Goal: Information Seeking & Learning: Learn about a topic

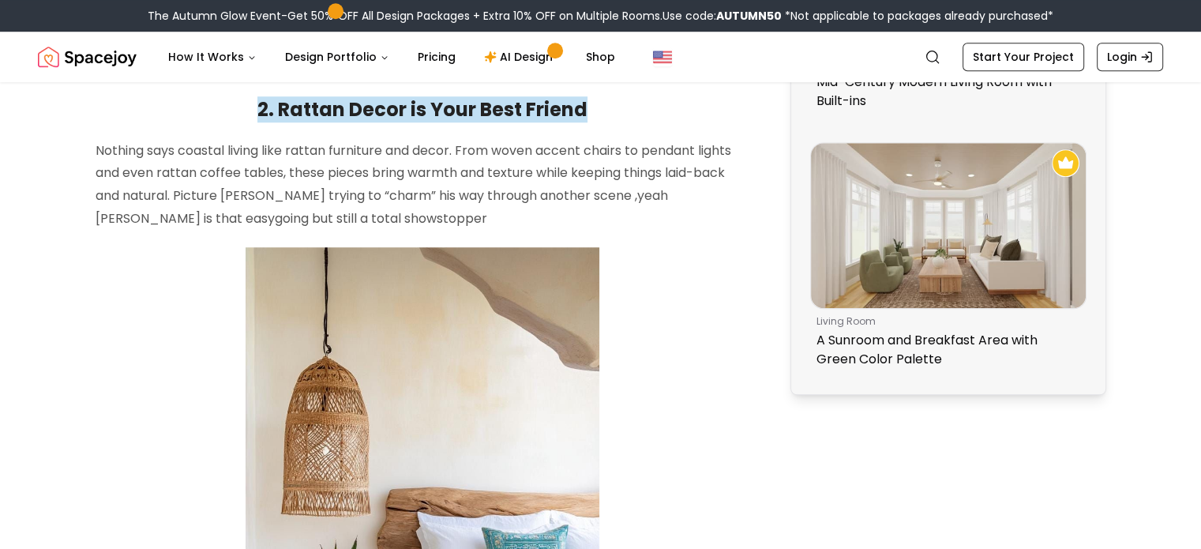
scroll to position [1263, 0]
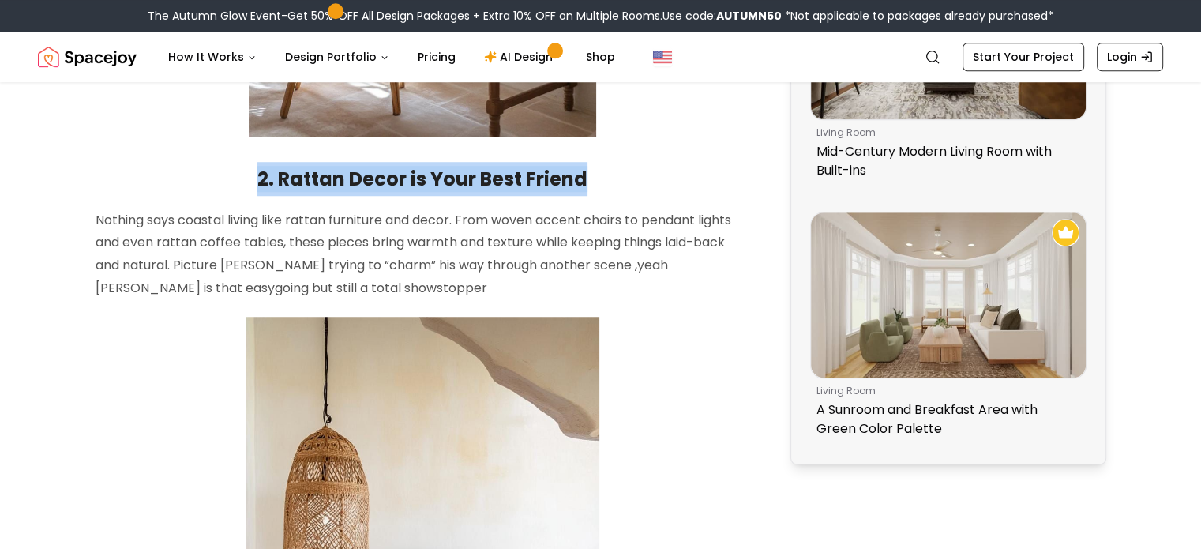
drag, startPoint x: 261, startPoint y: 159, endPoint x: 591, endPoint y: 146, distance: 330.2
click at [591, 162] on h2 "2. Rattan Decor is Your Best Friend" at bounding box center [423, 179] width 654 height 34
copy strong "2. Rattan Decor is Your Best Friend"
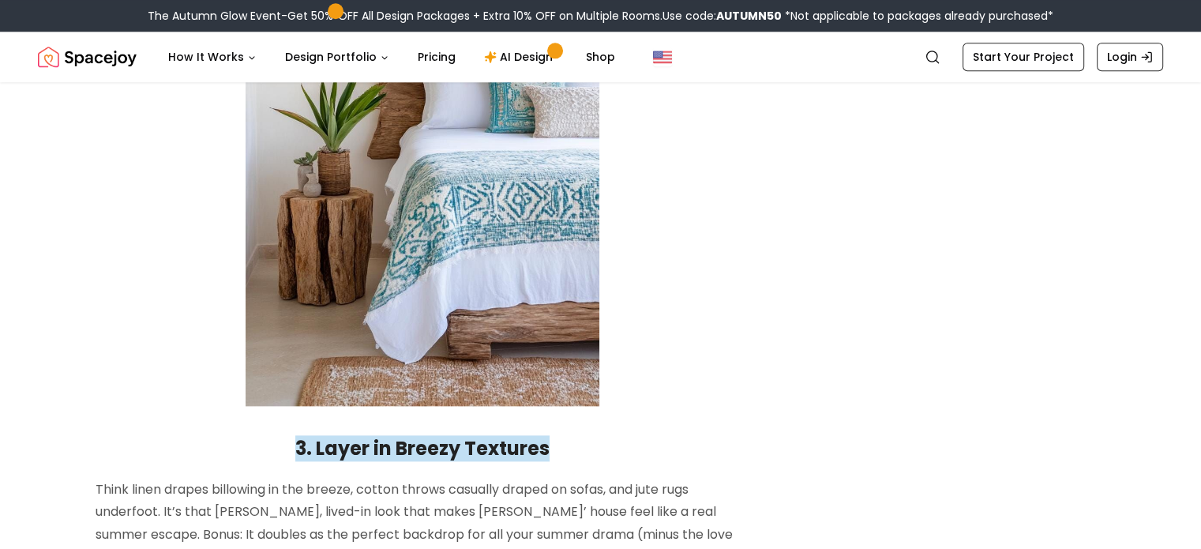
scroll to position [1816, 0]
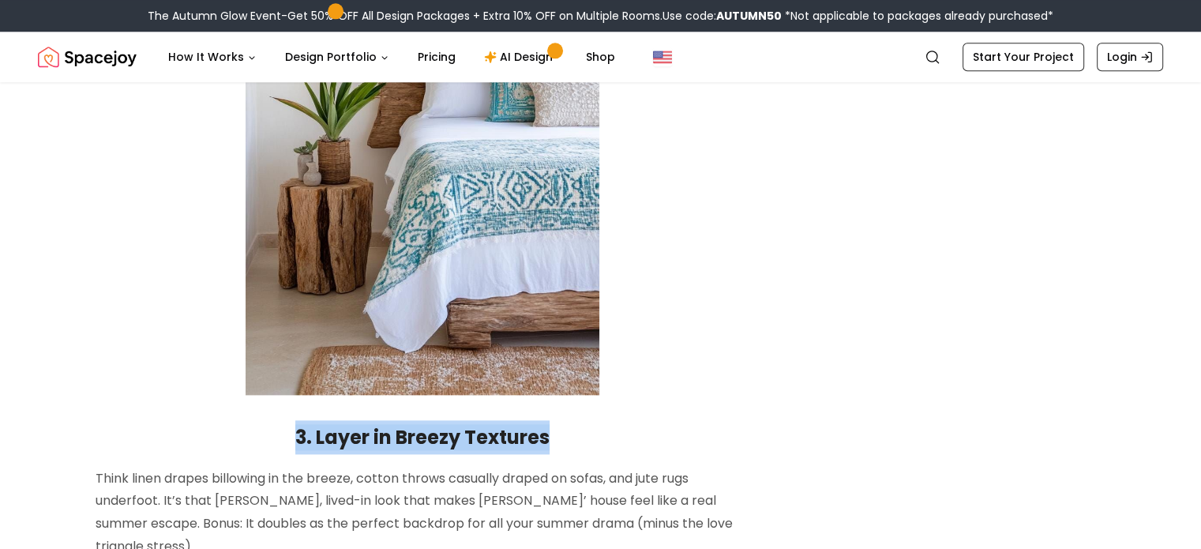
drag, startPoint x: 300, startPoint y: 419, endPoint x: 616, endPoint y: 411, distance: 315.9
click at [616, 420] on h2 "3. Layer in Breezy Textures" at bounding box center [423, 437] width 654 height 34
copy strong "3. Layer in Breezy Textures"
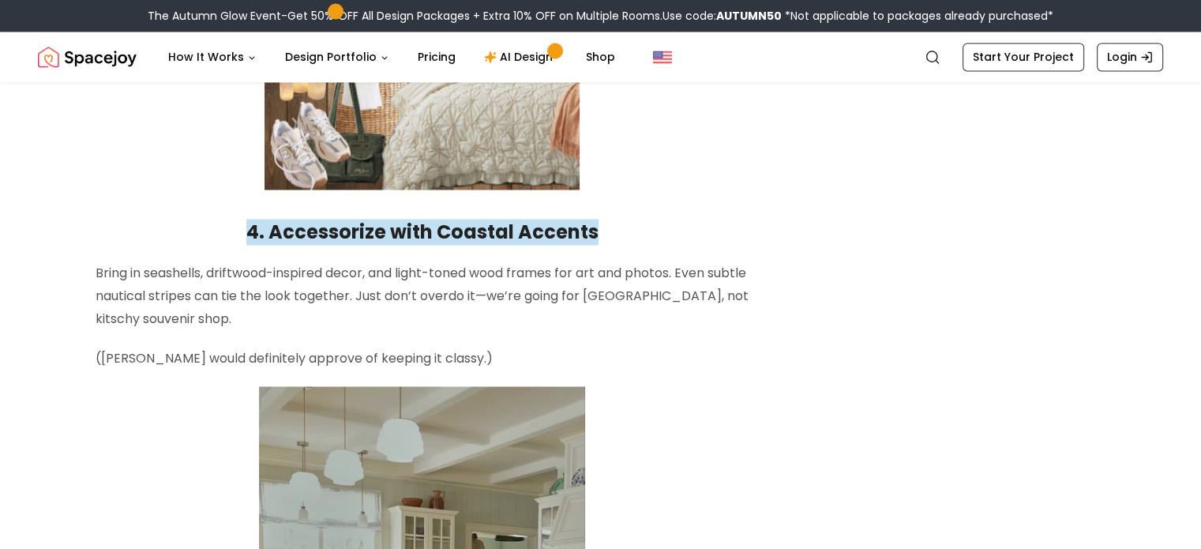
scroll to position [2763, 0]
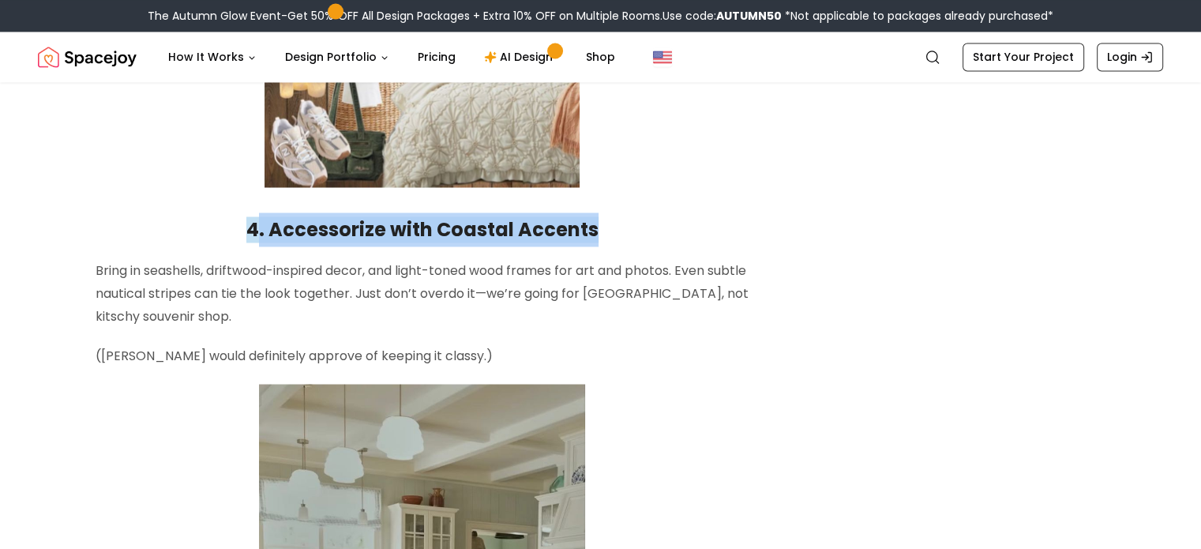
drag, startPoint x: 268, startPoint y: 187, endPoint x: 610, endPoint y: 187, distance: 341.8
click at [610, 212] on h2 "4. Accessorize with Coastal Accents" at bounding box center [423, 229] width 654 height 34
copy strong ". Accessorize with Coastal Accents"
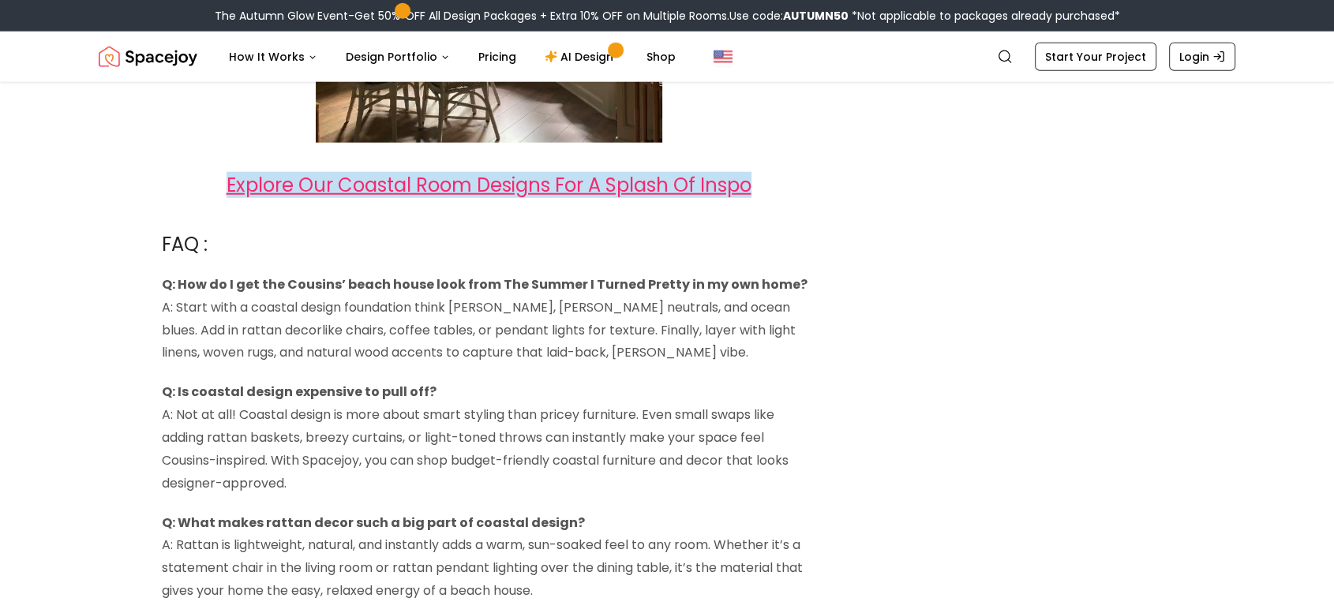
scroll to position [4122, 0]
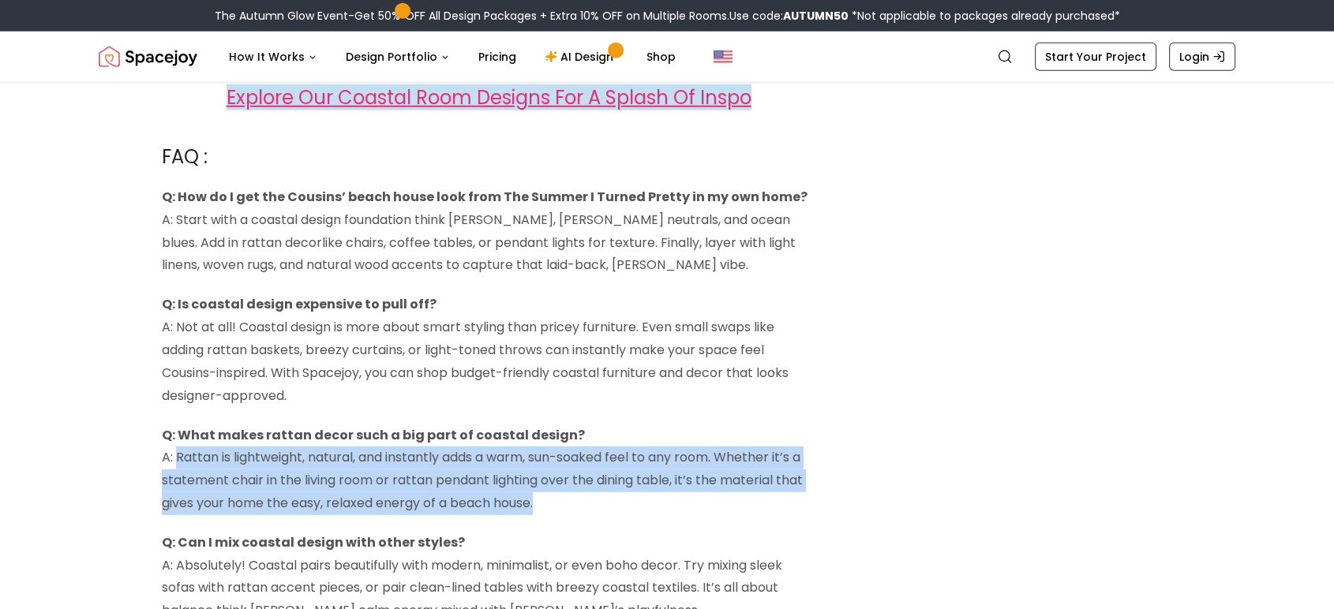
drag, startPoint x: 179, startPoint y: 414, endPoint x: 547, endPoint y: 452, distance: 369.9
click at [547, 452] on p "Q: What makes rattan decor such a big part of coastal design? A: Rattan is ligh…" at bounding box center [489, 470] width 654 height 91
copy p "Rattan is lightweight, natural, and instantly adds a warm, sun-soaked feel to a…"
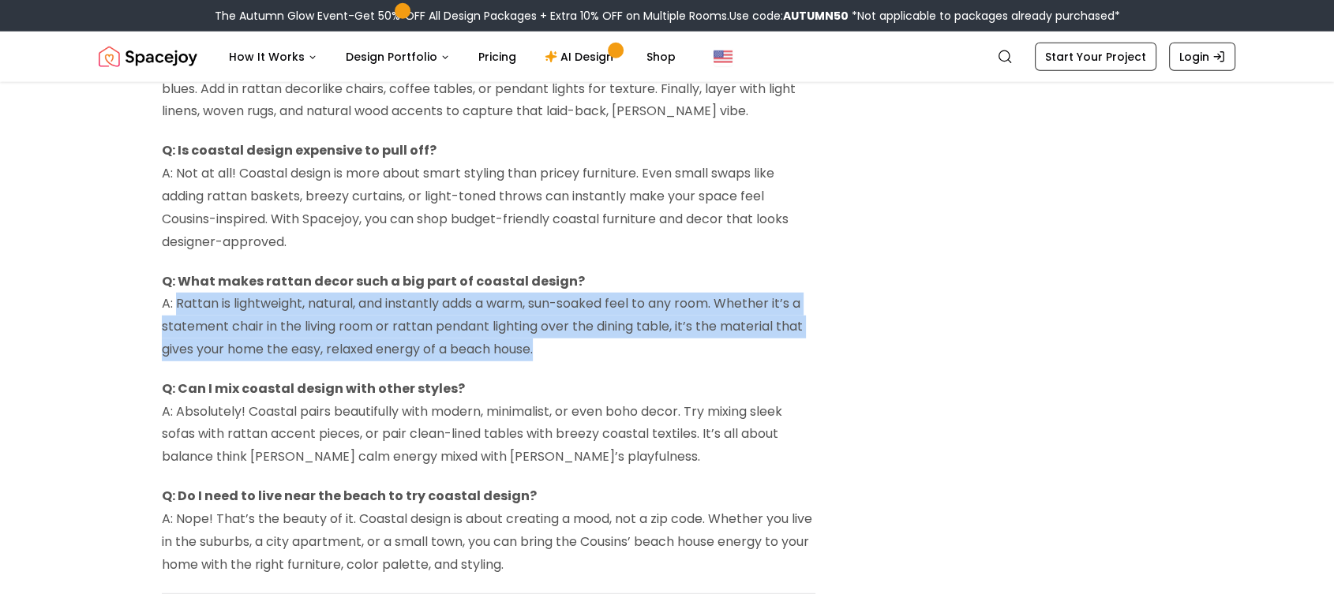
scroll to position [4298, 0]
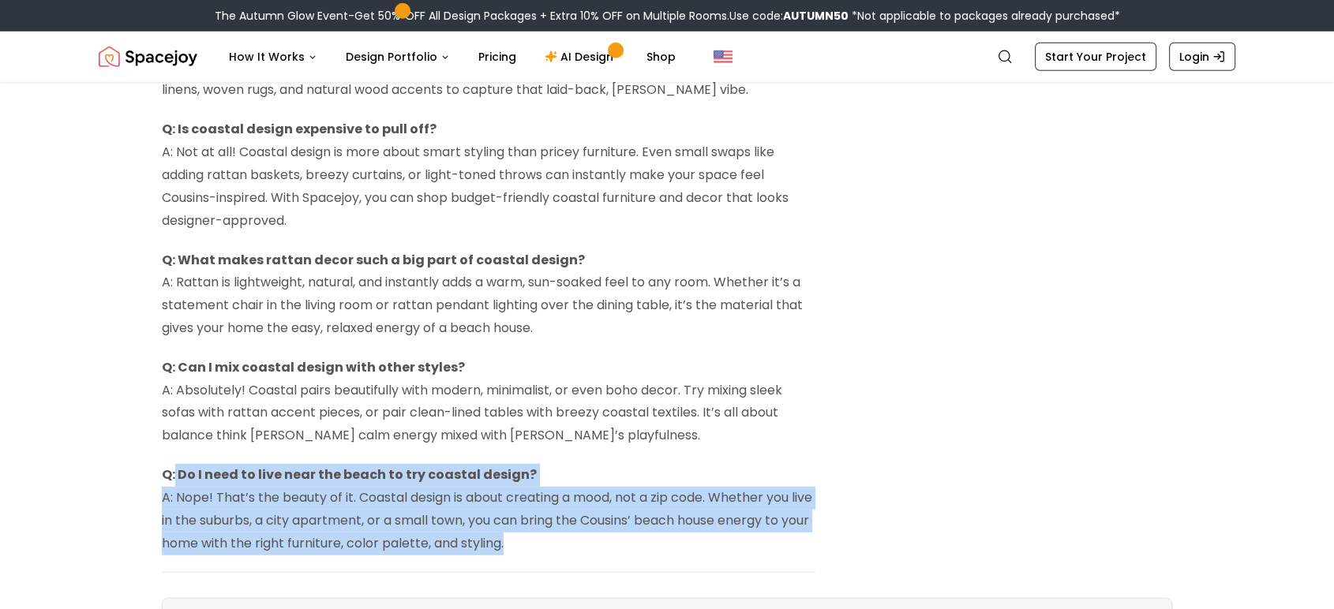
drag, startPoint x: 175, startPoint y: 424, endPoint x: 545, endPoint y: 507, distance: 379.4
click at [545, 507] on p "Q: Do I need to live near the beach to try coastal design? A: Nope! That’s the …" at bounding box center [489, 509] width 654 height 91
copy p "Do I need to live near the beach to try coastal design? A: Nope! That’s the bea…"
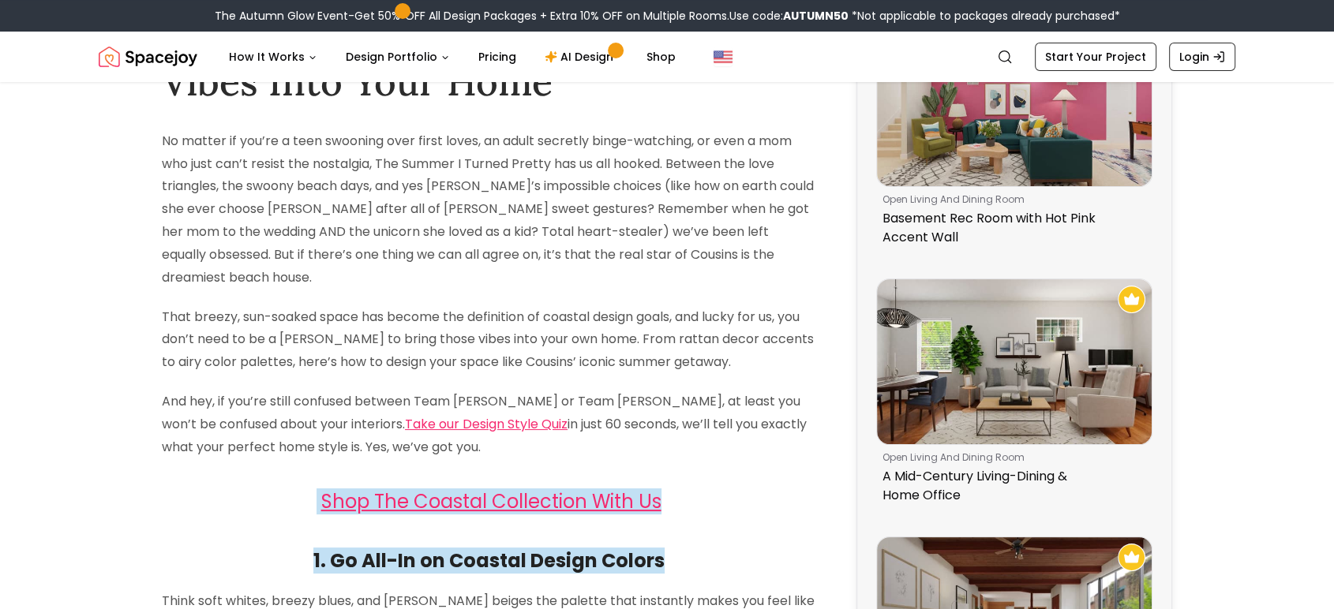
scroll to position [165, 0]
